Goal: Use online tool/utility: Utilize a website feature to perform a specific function

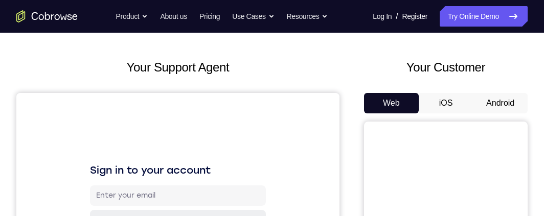
scroll to position [51, 0]
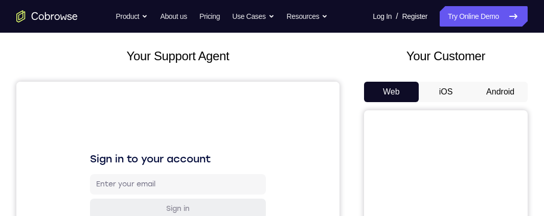
click at [513, 91] on button "Android" at bounding box center [500, 92] width 55 height 20
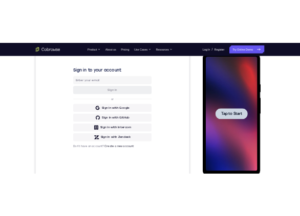
scroll to position [153, 0]
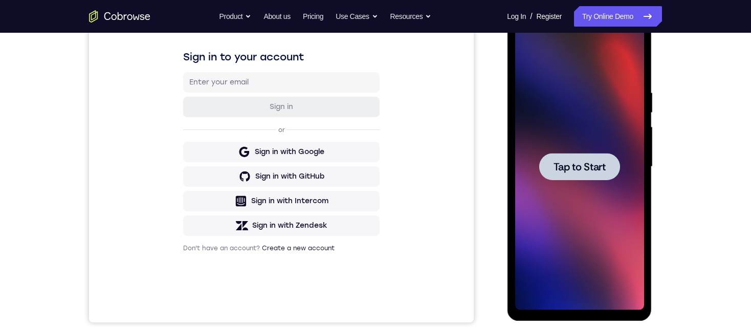
click at [544, 167] on span "Tap to Start" at bounding box center [579, 167] width 52 height 10
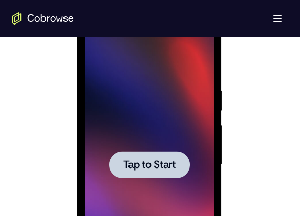
scroll to position [563, 0]
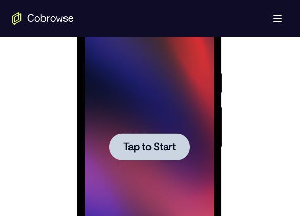
click at [150, 148] on span "Tap to Start" at bounding box center [149, 147] width 52 height 10
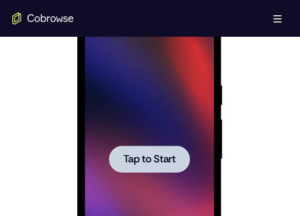
scroll to position [614, 0]
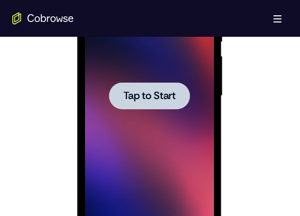
click at [144, 112] on div at bounding box center [148, 96] width 129 height 287
click at [145, 103] on div at bounding box center [148, 95] width 81 height 27
click at [146, 101] on span "Tap to Start" at bounding box center [149, 96] width 52 height 10
